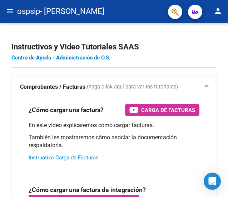
click at [8, 13] on mat-icon "menu" at bounding box center [10, 11] width 9 height 9
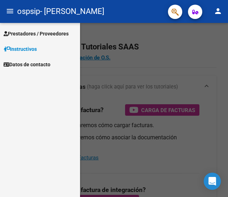
click at [24, 32] on span "Prestadores / Proveedores" at bounding box center [36, 34] width 65 height 8
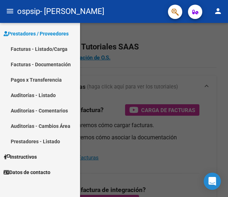
click at [40, 48] on link "Facturas - Listado/Carga" at bounding box center [40, 48] width 80 height 15
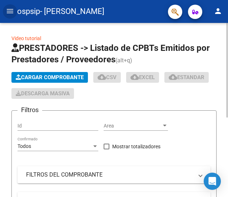
click at [80, 77] on span "Cargar Comprobante" at bounding box center [50, 77] width 68 height 6
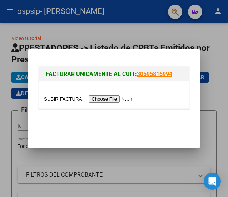
click at [116, 103] on input "file" at bounding box center [89, 99] width 90 height 8
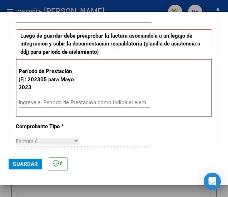
scroll to position [179, 0]
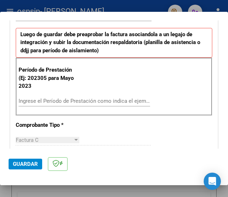
click at [76, 98] on input "Ingrese el Período de Prestación como indica el ejemplo" at bounding box center [50, 101] width 62 height 6
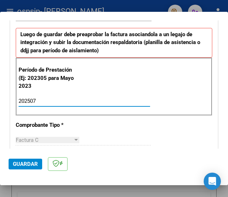
type input "202507"
click at [156, 151] on mat-dialog-actions "Guardar" at bounding box center [114, 162] width 211 height 28
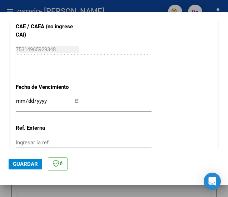
scroll to position [465, 0]
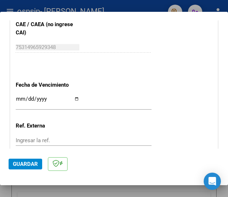
click at [75, 98] on input "Ingresar la fecha" at bounding box center [48, 101] width 64 height 11
type input "[DATE]"
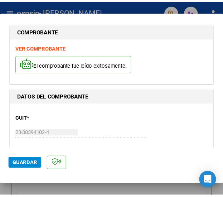
scroll to position [0, 0]
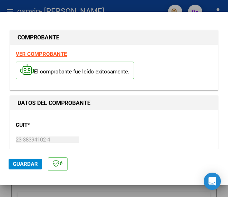
click at [35, 164] on span "Guardar" at bounding box center [25, 164] width 25 height 6
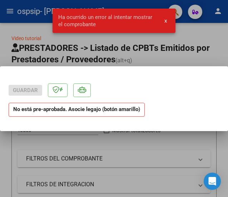
click at [205, 56] on div at bounding box center [114, 98] width 228 height 197
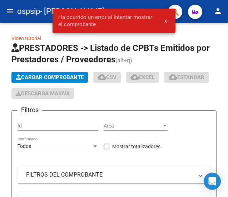
click at [207, 15] on mat-toolbar "menu ospsip - CORVALAN [PERSON_NAME] person" at bounding box center [114, 11] width 228 height 23
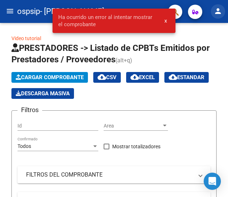
click at [217, 15] on button "person" at bounding box center [218, 11] width 14 height 14
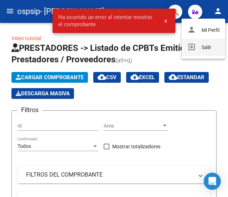
click at [209, 44] on button "exit_to_app Salir" at bounding box center [204, 47] width 44 height 17
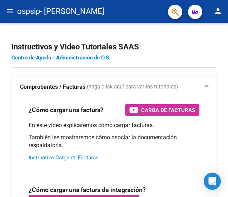
click at [11, 7] on mat-icon "menu" at bounding box center [10, 11] width 9 height 9
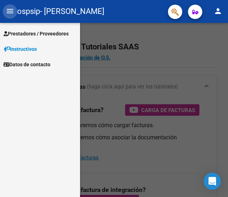
click at [11, 7] on mat-icon "menu" at bounding box center [10, 11] width 9 height 9
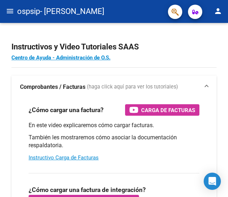
click at [6, 15] on mat-icon "menu" at bounding box center [10, 11] width 9 height 9
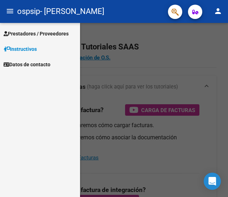
click at [17, 36] on span "Prestadores / Proveedores" at bounding box center [36, 34] width 65 height 8
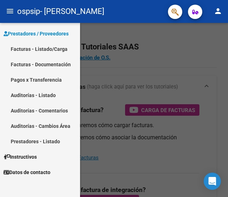
click at [36, 46] on link "Facturas - Listado/Carga" at bounding box center [40, 48] width 80 height 15
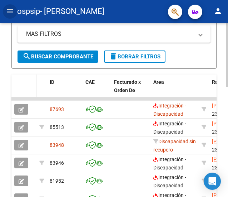
scroll to position [182, 0]
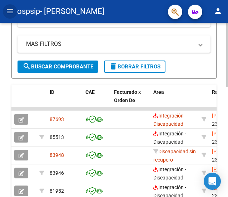
click at [26, 117] on button "button" at bounding box center [21, 119] width 14 height 11
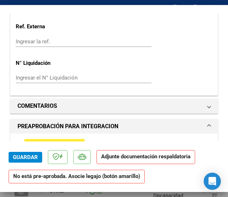
scroll to position [608, 0]
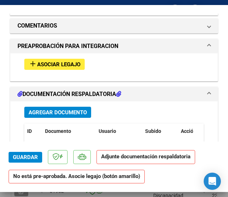
click at [46, 63] on span "Asociar Legajo" at bounding box center [58, 64] width 43 height 6
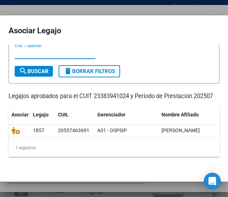
scroll to position [36, 0]
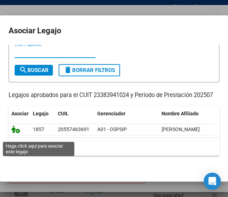
click at [17, 133] on icon at bounding box center [15, 129] width 9 height 8
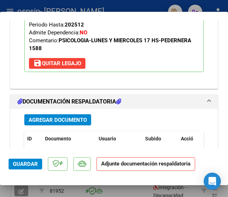
scroll to position [713, 0]
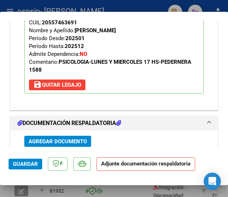
click at [76, 138] on span "Agregar Documento" at bounding box center [58, 141] width 58 height 6
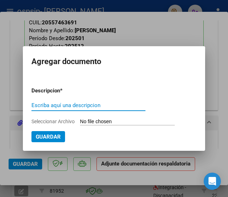
click at [92, 106] on input "Escriba aquí una descripcion" at bounding box center [88, 105] width 114 height 6
type input "planilla de asistencia"
click at [89, 120] on input "Seleccionar Archivo" at bounding box center [127, 121] width 95 height 7
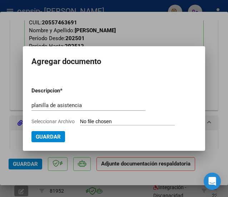
type input "C:\fakepath\Gonzalo julio psico .pdf"
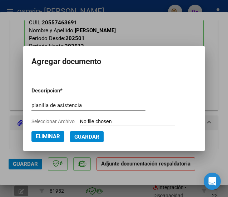
click at [101, 136] on button "Guardar" at bounding box center [87, 136] width 34 height 11
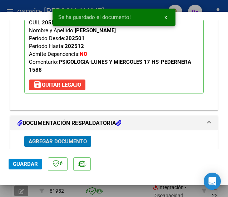
click at [33, 163] on span "Guardar" at bounding box center [25, 164] width 25 height 6
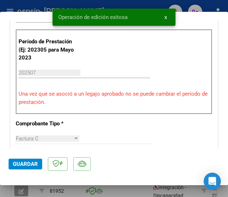
scroll to position [179, 0]
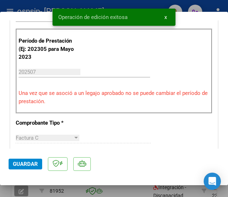
click at [132, 186] on div at bounding box center [114, 98] width 228 height 197
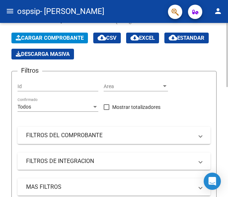
scroll to position [39, 0]
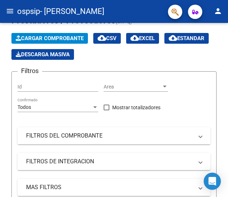
click at [212, 16] on mat-toolbar "menu ospsip - FUNES MARIA LUCIANA person" at bounding box center [114, 11] width 228 height 23
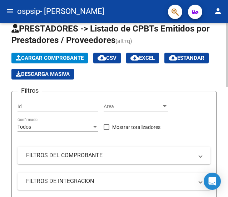
scroll to position [0, 0]
